Goal: Information Seeking & Learning: Learn about a topic

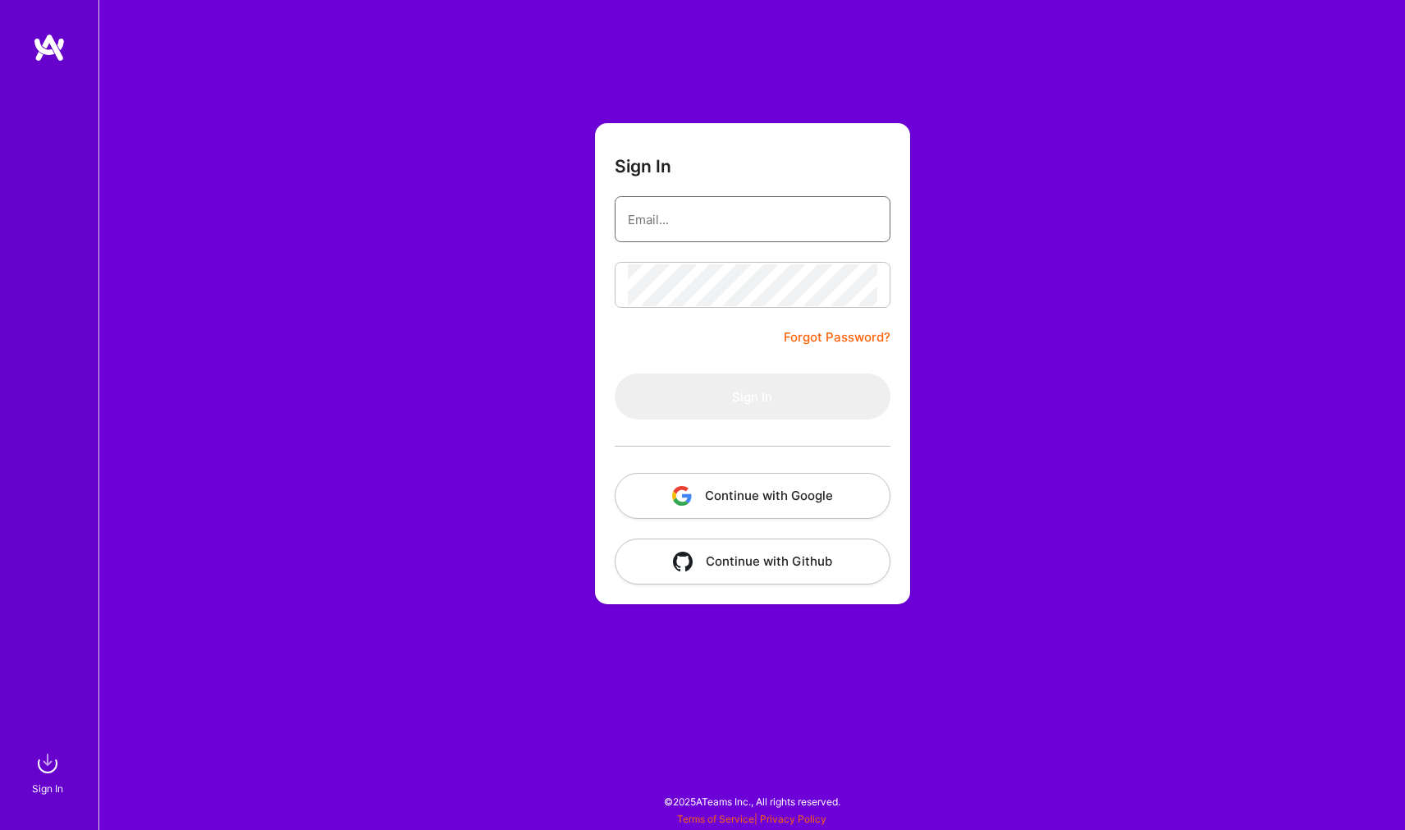
type input "[EMAIL_ADDRESS][DOMAIN_NAME]"
click at [752, 397] on button "Sign In" at bounding box center [753, 397] width 276 height 46
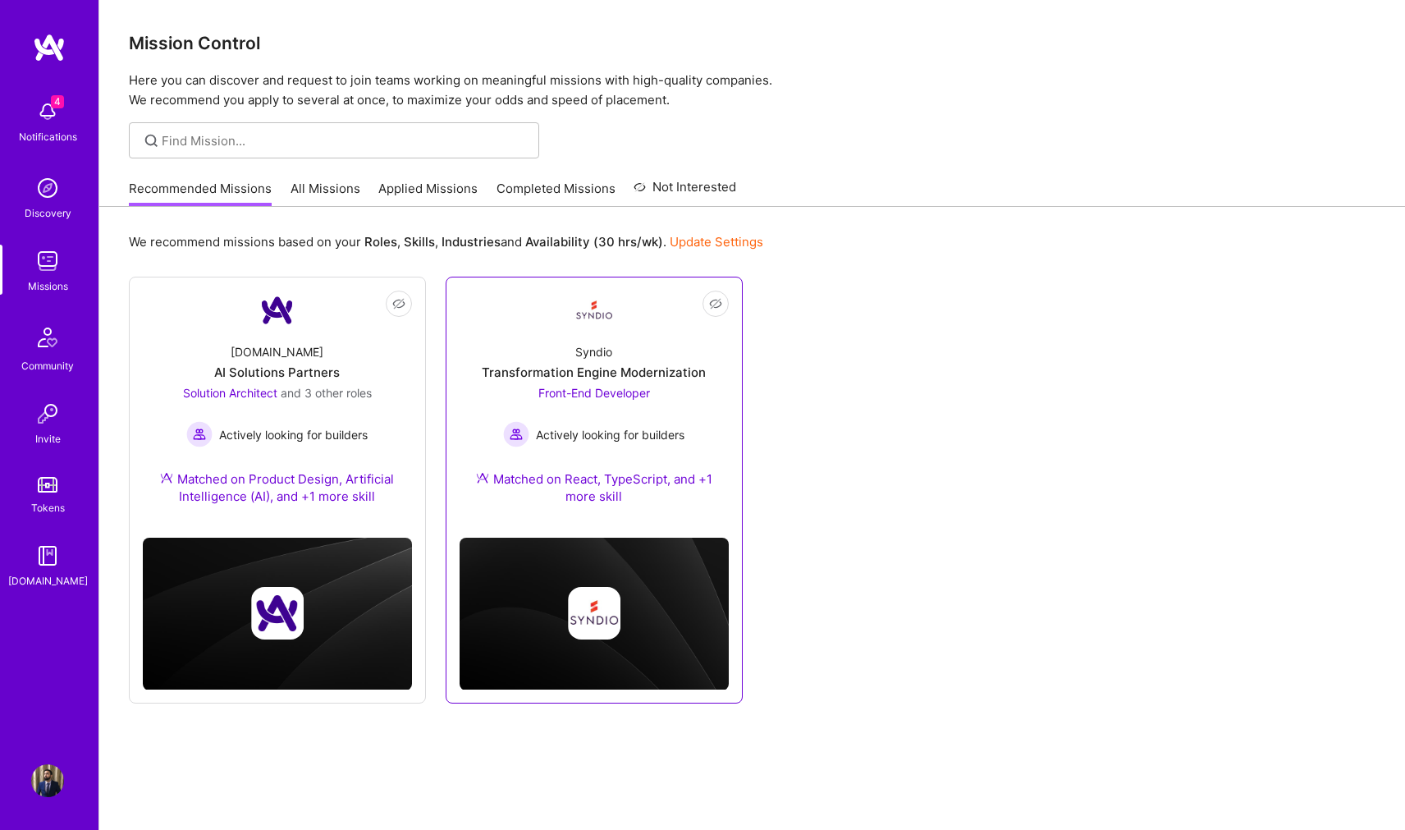
click at [628, 362] on div "Syndio Transformation Engine Modernization Front-End Developer Actively looking…" at bounding box center [594, 427] width 269 height 195
